Goal: Find specific page/section: Find specific page/section

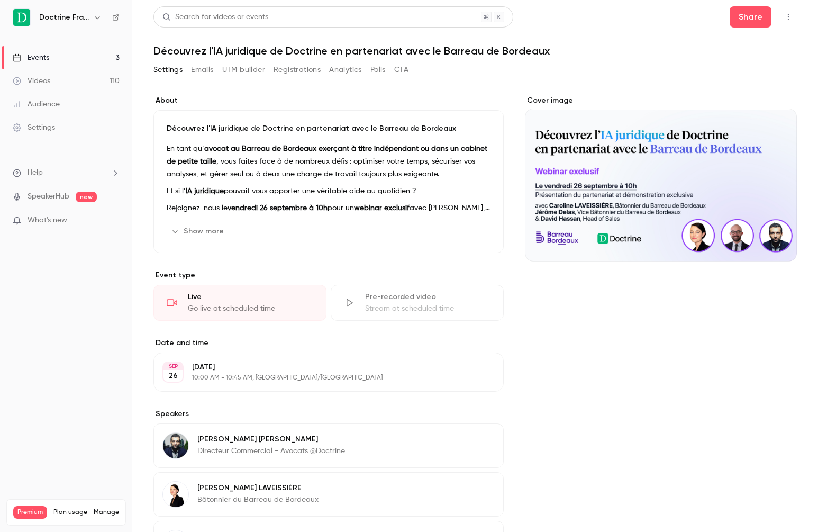
click at [62, 58] on link "Events 3" at bounding box center [66, 57] width 132 height 23
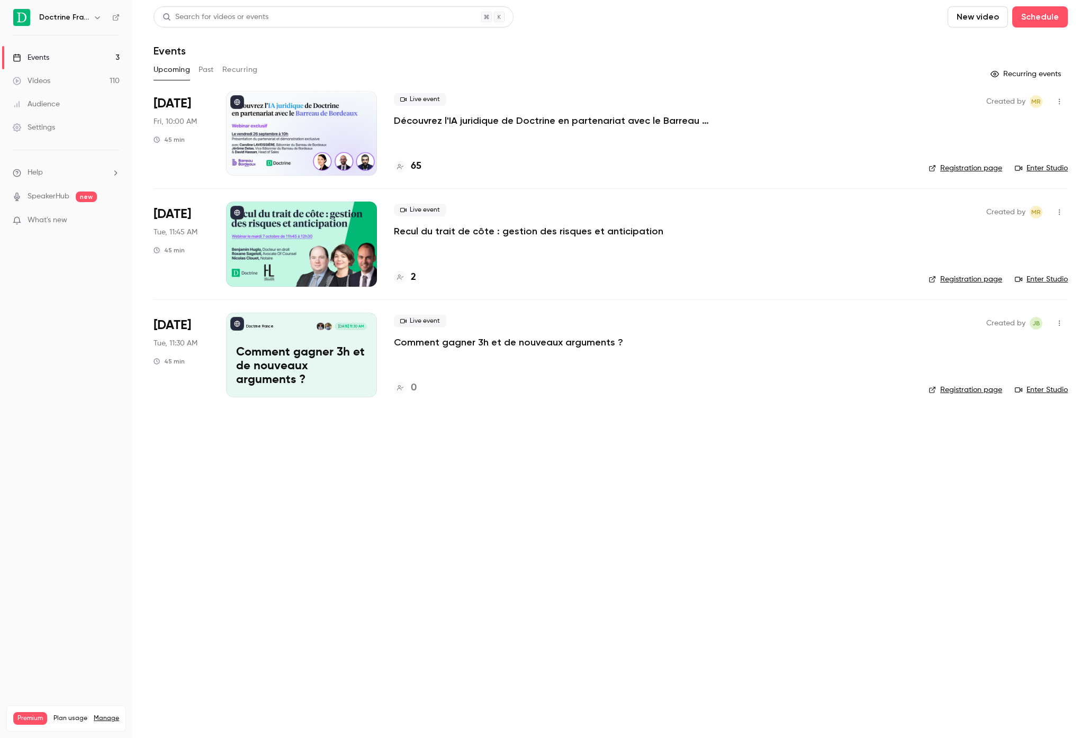
click at [410, 123] on p "Découvrez l'IA juridique de Doctrine en partenariat avec le Barreau de Bordeaux" at bounding box center [553, 120] width 318 height 13
